Goal: Task Accomplishment & Management: Manage account settings

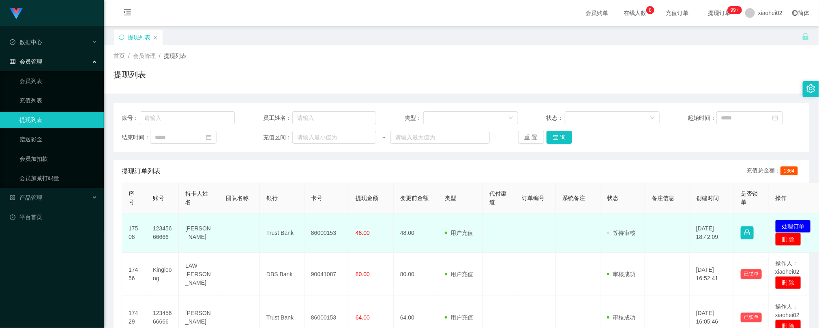
click at [322, 235] on td "86000153" at bounding box center [326, 233] width 45 height 39
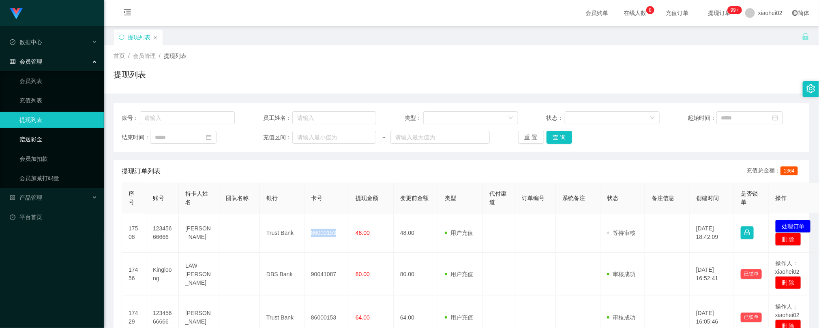
copy td "86000153"
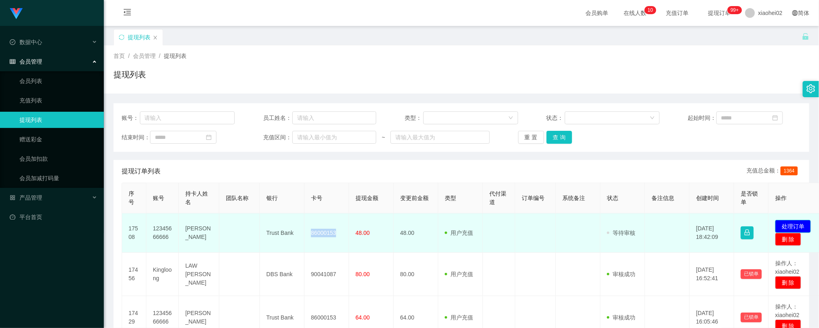
click at [792, 224] on button "处理订单" at bounding box center [793, 226] width 36 height 13
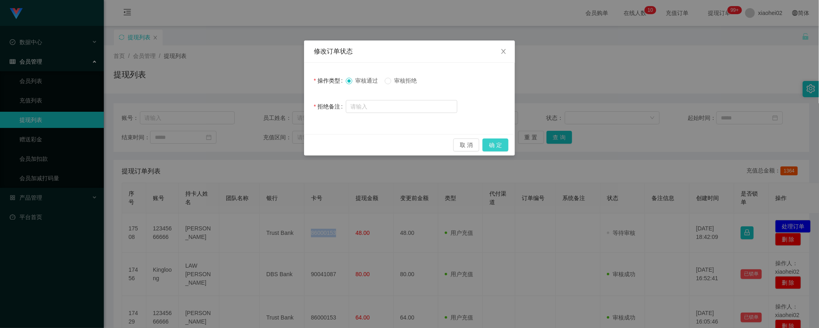
click at [495, 144] on button "确 定" at bounding box center [495, 145] width 26 height 13
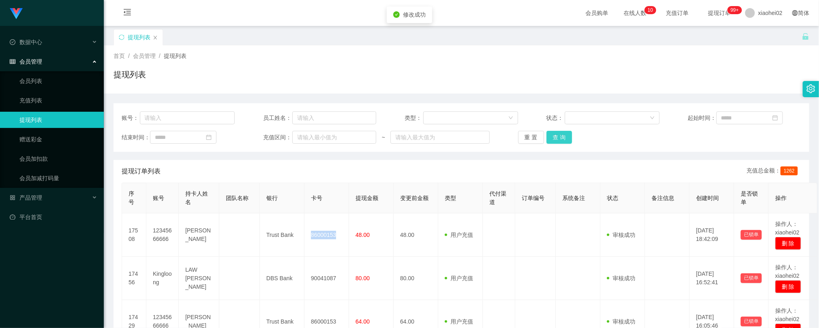
click at [547, 134] on button "查 询" at bounding box center [559, 137] width 26 height 13
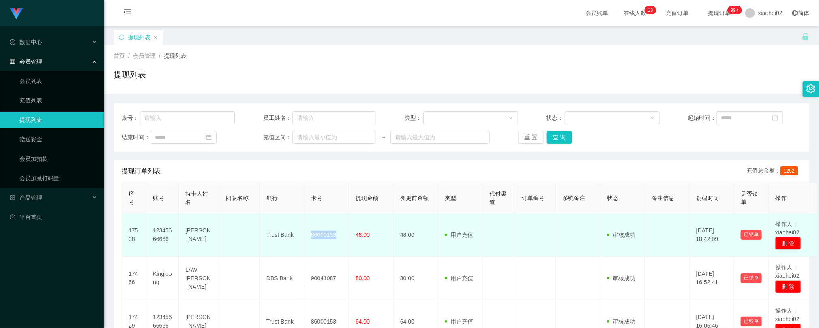
click at [483, 239] on td at bounding box center [499, 235] width 32 height 43
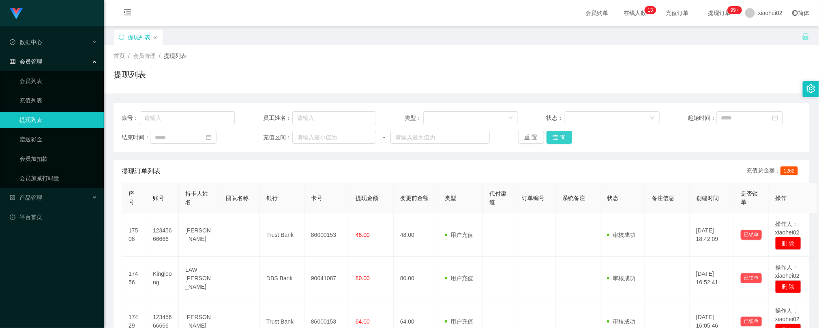
click at [552, 136] on button "查 询" at bounding box center [559, 137] width 26 height 13
click at [360, 197] on span "提现金额" at bounding box center [366, 198] width 23 height 6
click at [562, 143] on button "查 询" at bounding box center [559, 137] width 26 height 13
click at [556, 134] on button "查 询" at bounding box center [559, 137] width 26 height 13
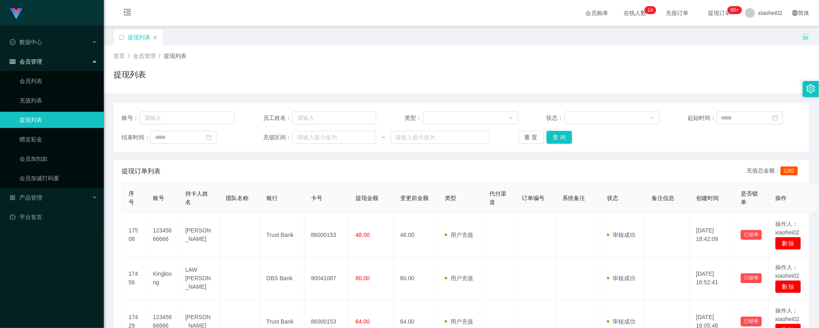
click at [275, 170] on div "提现订单列表 充值总金额： 1262" at bounding box center [461, 171] width 679 height 23
click at [561, 143] on button "查 询" at bounding box center [559, 137] width 26 height 13
click at [549, 136] on button "查 询" at bounding box center [559, 137] width 26 height 13
drag, startPoint x: 439, startPoint y: 162, endPoint x: 487, endPoint y: 156, distance: 47.8
click at [440, 162] on div "提现订单列表 充值总金额： 1262" at bounding box center [461, 171] width 679 height 23
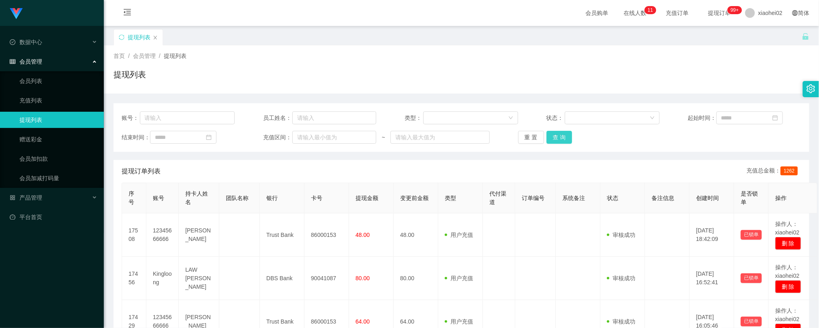
click at [554, 140] on button "查 询" at bounding box center [559, 137] width 26 height 13
click at [560, 134] on button "查 询" at bounding box center [559, 137] width 26 height 13
click at [556, 139] on button "查 询" at bounding box center [559, 137] width 26 height 13
click at [556, 139] on div "重 置 查 询" at bounding box center [574, 137] width 113 height 13
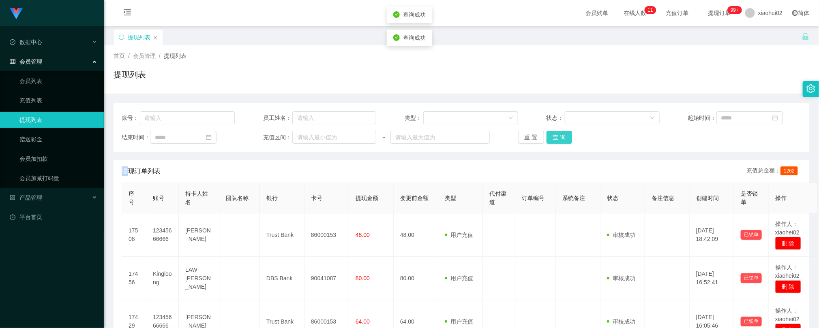
click at [556, 139] on button "查 询" at bounding box center [559, 137] width 26 height 13
click at [556, 139] on div "重 置 查 询" at bounding box center [574, 137] width 113 height 13
click at [556, 139] on button "查 询" at bounding box center [563, 137] width 35 height 13
click at [556, 134] on div "重 置 查 询" at bounding box center [574, 137] width 113 height 13
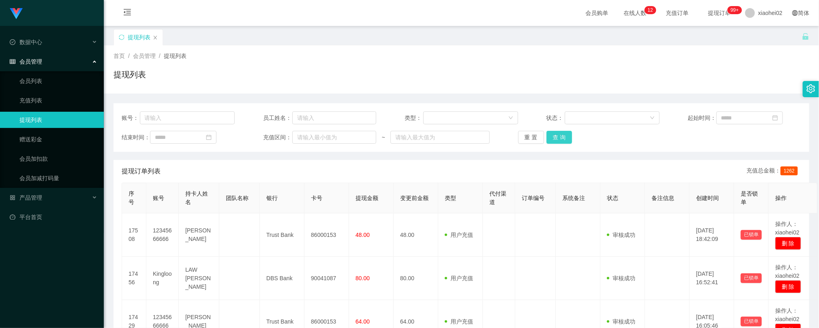
click at [559, 141] on button "查 询" at bounding box center [559, 137] width 26 height 13
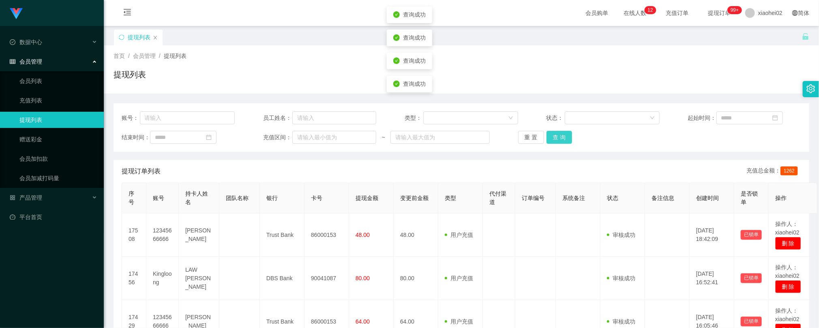
click at [559, 141] on button "查 询" at bounding box center [559, 137] width 26 height 13
click at [559, 141] on div "重 置 查 询" at bounding box center [574, 137] width 113 height 13
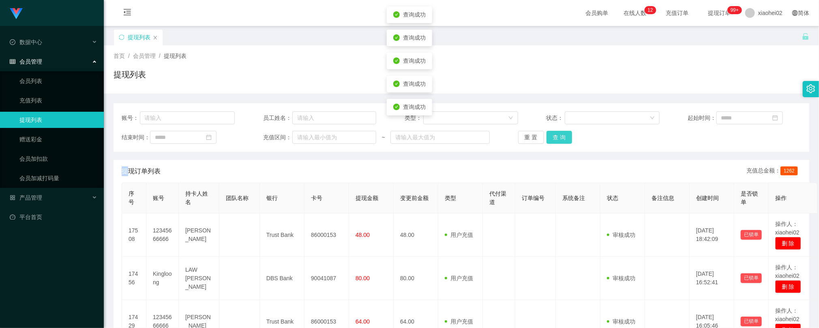
click at [559, 141] on button "查 询" at bounding box center [559, 137] width 26 height 13
click at [559, 141] on div "重 置 查 询" at bounding box center [574, 137] width 113 height 13
click at [559, 141] on button "查 询" at bounding box center [563, 137] width 35 height 13
click at [559, 141] on div "重 置 查 询" at bounding box center [574, 137] width 113 height 13
click at [564, 131] on button "查 询" at bounding box center [559, 137] width 26 height 13
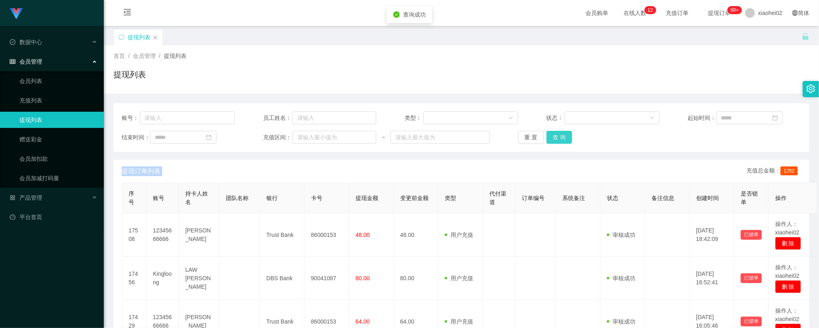
click at [564, 131] on button "查 询" at bounding box center [559, 137] width 26 height 13
click at [555, 143] on button "查 询" at bounding box center [559, 137] width 26 height 13
click at [556, 138] on button "查 询" at bounding box center [559, 137] width 26 height 13
click at [556, 138] on div "重 置 查 询" at bounding box center [574, 137] width 113 height 13
click at [556, 138] on button "查 询" at bounding box center [559, 137] width 26 height 13
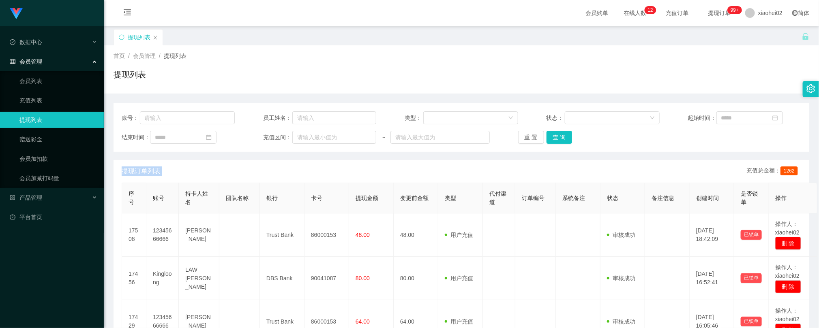
drag, startPoint x: 447, startPoint y: 167, endPoint x: 453, endPoint y: 163, distance: 7.6
click at [447, 167] on div "提现订单列表 充值总金额： 1262" at bounding box center [461, 171] width 679 height 23
click at [556, 134] on button "查 询" at bounding box center [559, 137] width 26 height 13
click at [555, 134] on button "查 询" at bounding box center [559, 137] width 26 height 13
click at [555, 134] on div "重 置 查 询" at bounding box center [574, 137] width 113 height 13
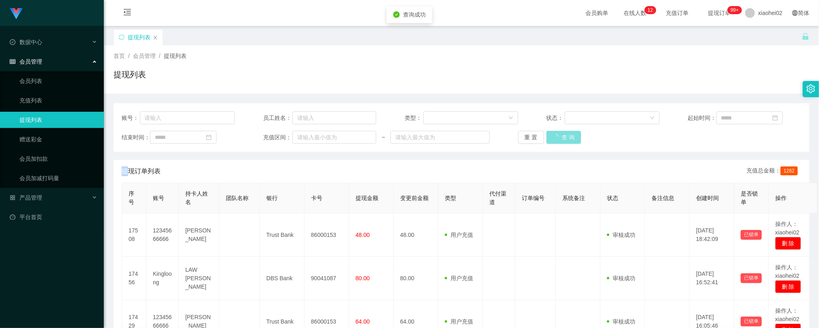
click at [555, 134] on button "查 询" at bounding box center [563, 137] width 35 height 13
click at [555, 134] on div "重 置 查 询" at bounding box center [574, 137] width 113 height 13
click at [555, 134] on button "查 询" at bounding box center [559, 137] width 26 height 13
click at [555, 134] on div "重 置 查 询" at bounding box center [574, 137] width 113 height 13
click at [148, 170] on span "提现订单列表" at bounding box center [141, 172] width 39 height 10
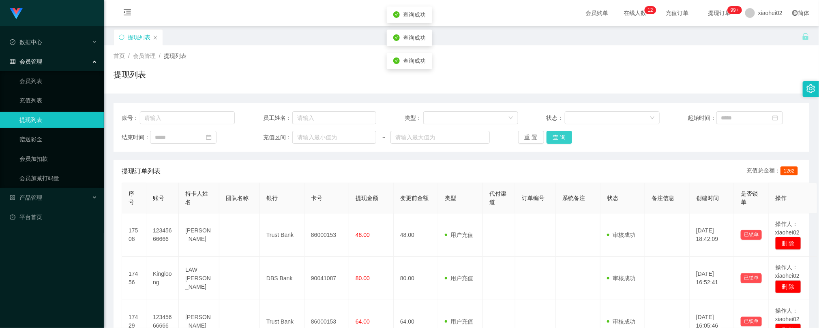
click at [549, 136] on button "查 询" at bounding box center [559, 137] width 26 height 13
click at [546, 137] on button "查 询" at bounding box center [559, 137] width 26 height 13
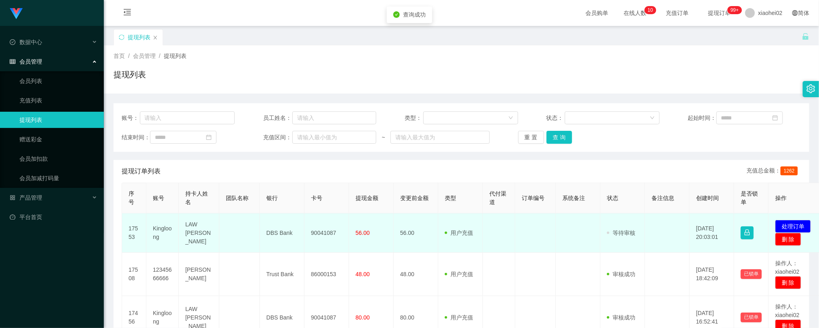
click at [332, 235] on td "90041087" at bounding box center [326, 233] width 45 height 39
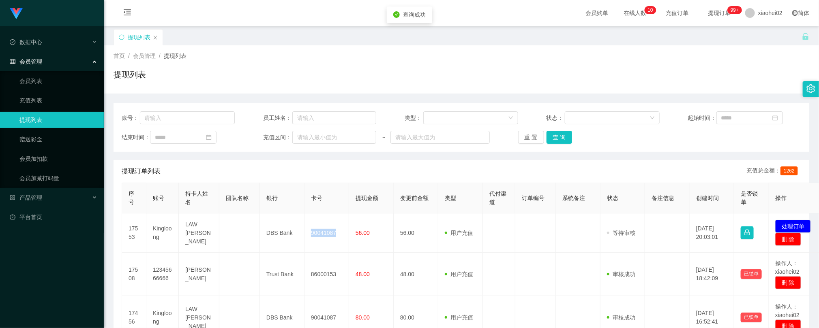
copy td "90041087"
drag, startPoint x: 386, startPoint y: 40, endPoint x: 411, endPoint y: 24, distance: 30.1
click at [387, 40] on div "提现列表" at bounding box center [457, 43] width 688 height 28
click at [558, 139] on button "查 询" at bounding box center [559, 137] width 26 height 13
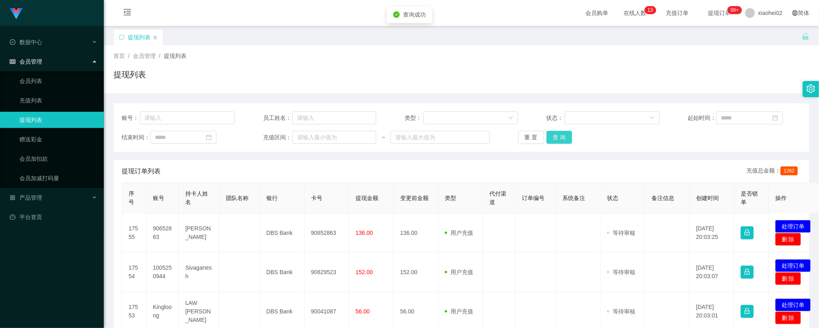
scroll to position [61, 0]
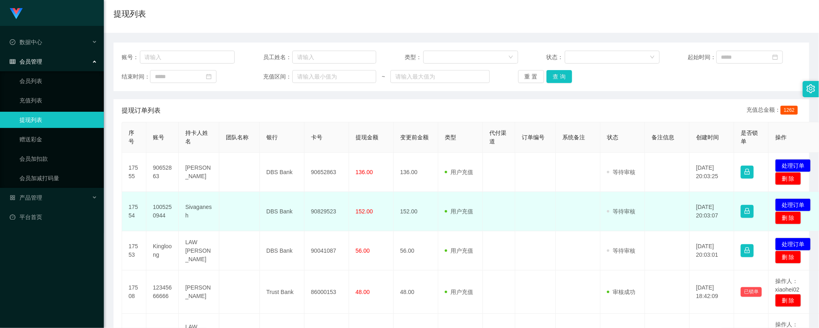
click at [320, 214] on td "90829523" at bounding box center [326, 211] width 45 height 39
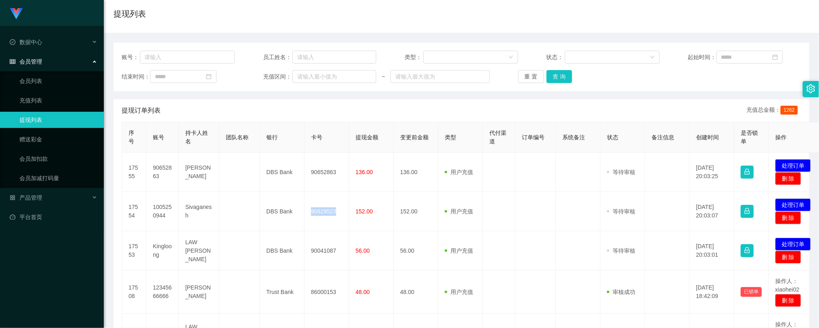
copy td "90829523"
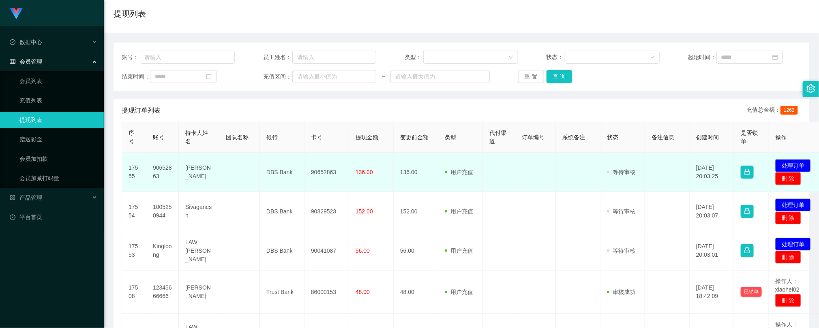
click at [332, 170] on td "90652863" at bounding box center [326, 172] width 45 height 39
click at [332, 169] on td "90652863" at bounding box center [326, 172] width 45 height 39
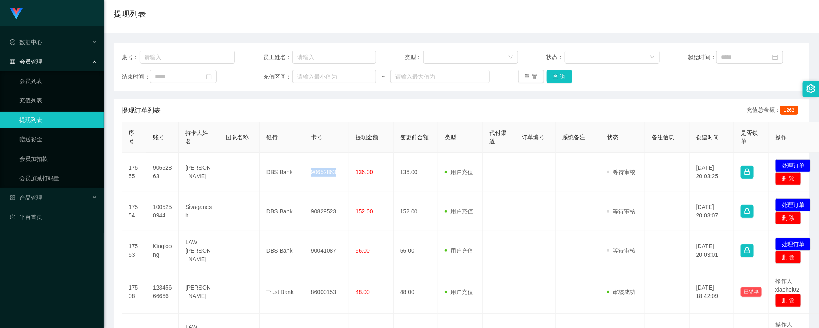
copy td "90652863"
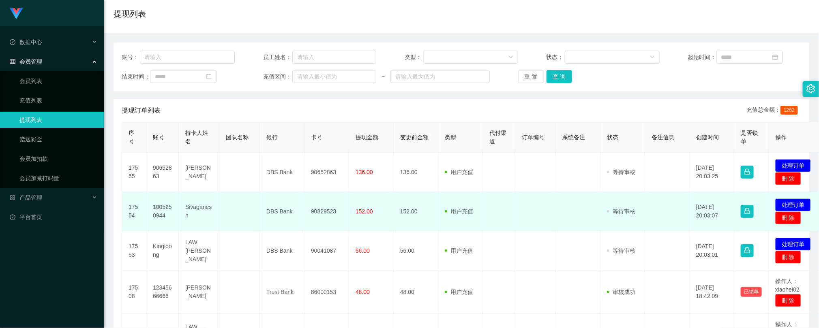
click at [629, 220] on td "审核驳回 审核成功 等待审核" at bounding box center [622, 211] width 45 height 39
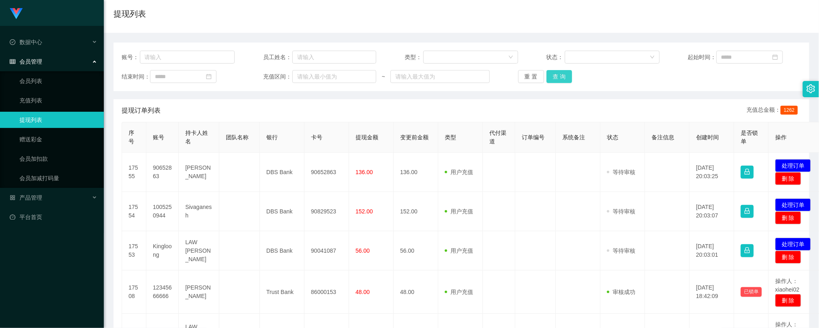
click at [564, 81] on button "查 询" at bounding box center [559, 76] width 26 height 13
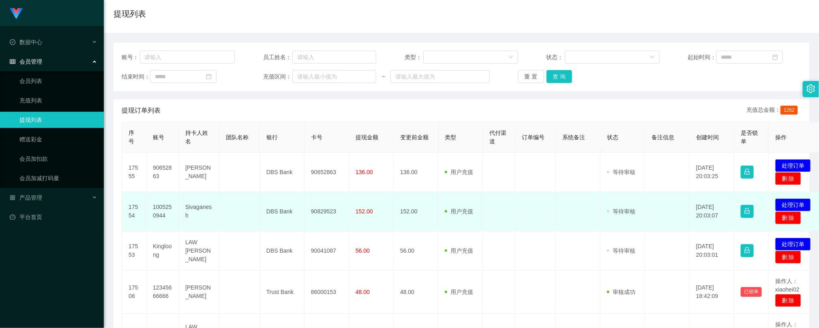
drag, startPoint x: 502, startPoint y: 214, endPoint x: 506, endPoint y: 212, distance: 4.6
click at [502, 214] on td at bounding box center [499, 211] width 32 height 39
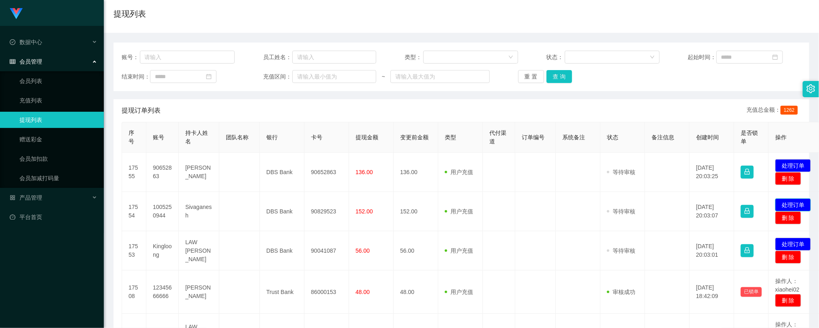
drag, startPoint x: 799, startPoint y: 203, endPoint x: 793, endPoint y: 204, distance: 6.6
click at [799, 203] on button "处理订单" at bounding box center [793, 205] width 36 height 13
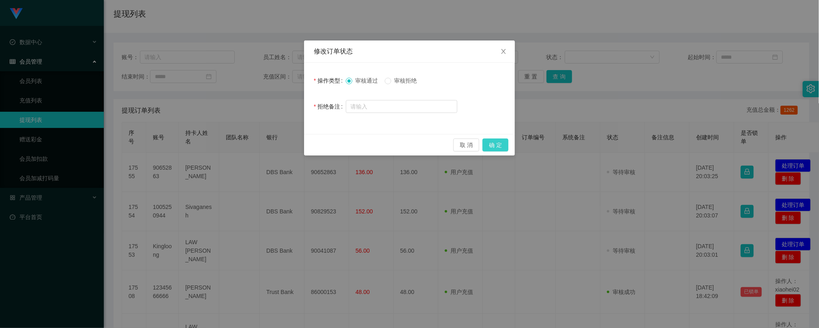
drag, startPoint x: 490, startPoint y: 146, endPoint x: 415, endPoint y: 3, distance: 161.9
click at [491, 145] on button "确 定" at bounding box center [495, 145] width 26 height 13
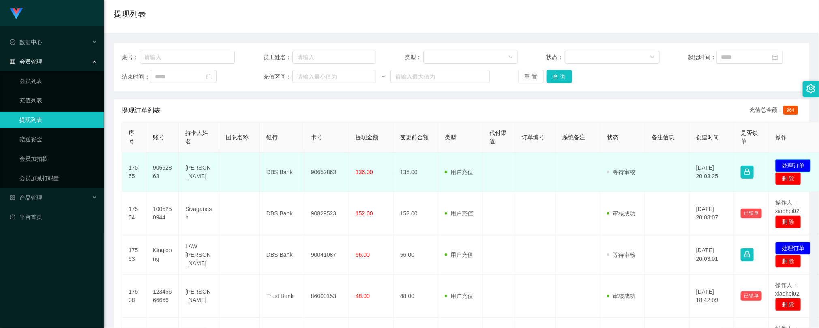
click at [799, 165] on button "处理订单" at bounding box center [793, 165] width 36 height 13
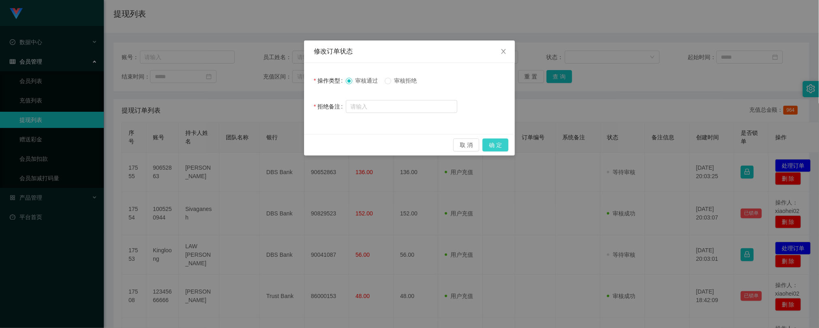
click at [495, 143] on button "确 定" at bounding box center [495, 145] width 26 height 13
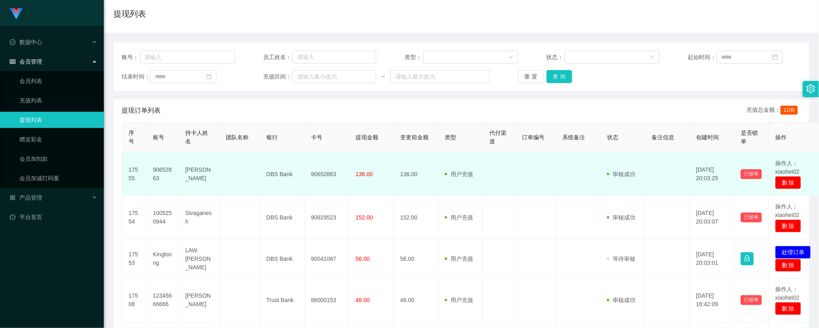
click at [543, 189] on td at bounding box center [535, 174] width 41 height 43
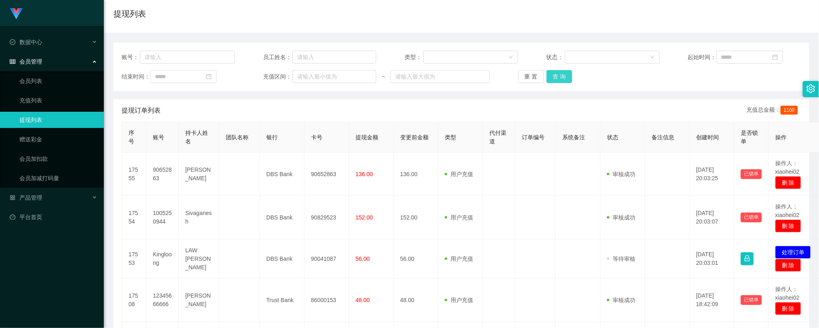
click at [555, 78] on button "查 询" at bounding box center [559, 76] width 26 height 13
click at [55, 258] on div "Jingdong工作台代理端 数据中心 会员管理 会员列表 充值列表 提现列表 赠送彩金 会员加扣款 会员加减打码量 产品管理 平台首页" at bounding box center [52, 164] width 104 height 328
click at [562, 83] on div "账号： 员工姓名： 类型： 状态： 起始时间： 结束时间： 充值区间： ~ 重 置 查 询" at bounding box center [460, 67] width 695 height 49
click at [562, 76] on button "查 询" at bounding box center [559, 76] width 26 height 13
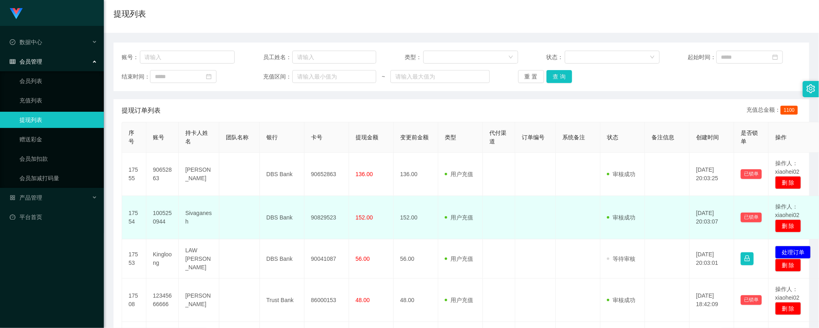
click at [392, 227] on td "152.00" at bounding box center [371, 217] width 45 height 43
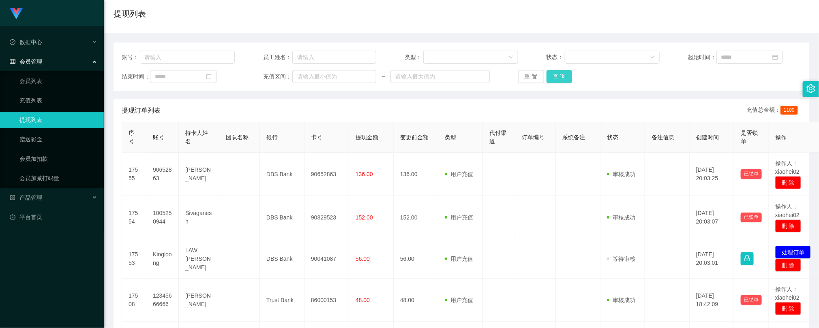
click at [561, 78] on button "查 询" at bounding box center [559, 76] width 26 height 13
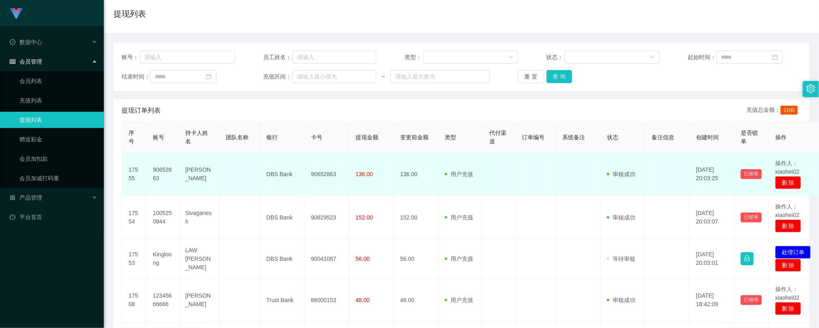
click at [569, 197] on td at bounding box center [578, 217] width 45 height 43
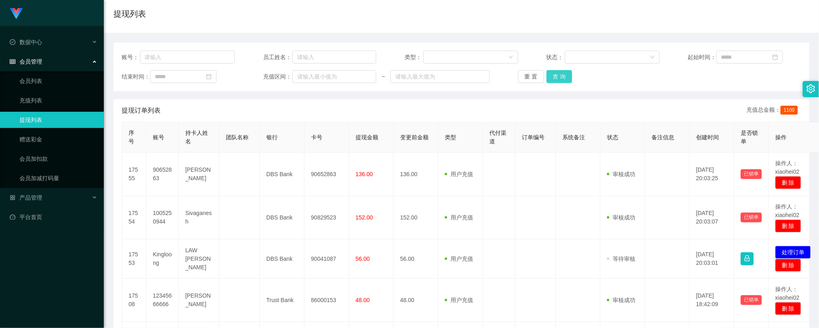
click at [554, 75] on button "查 询" at bounding box center [559, 76] width 26 height 13
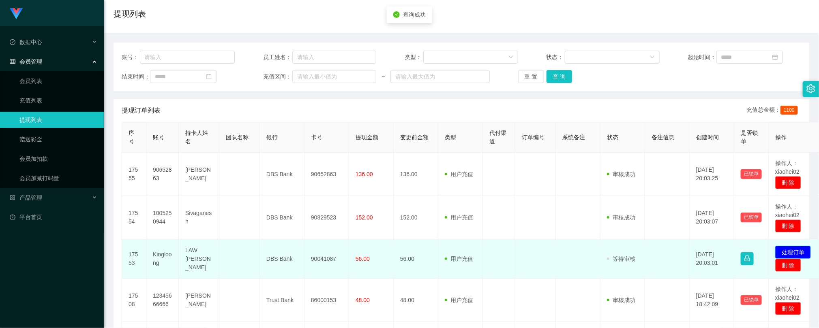
click at [793, 251] on button "处理订单" at bounding box center [793, 252] width 36 height 13
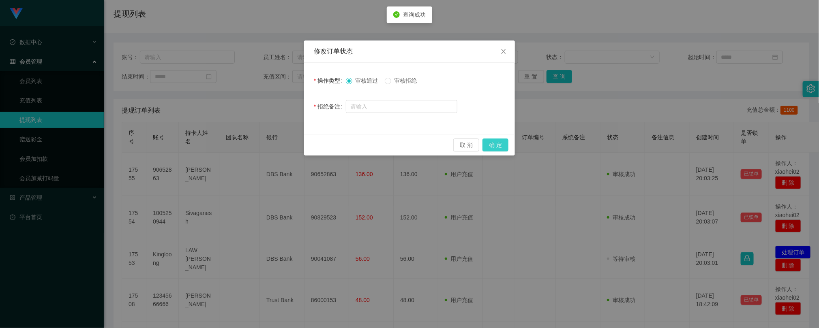
click at [496, 143] on button "确 定" at bounding box center [495, 145] width 26 height 13
